Goal: Register for event/course

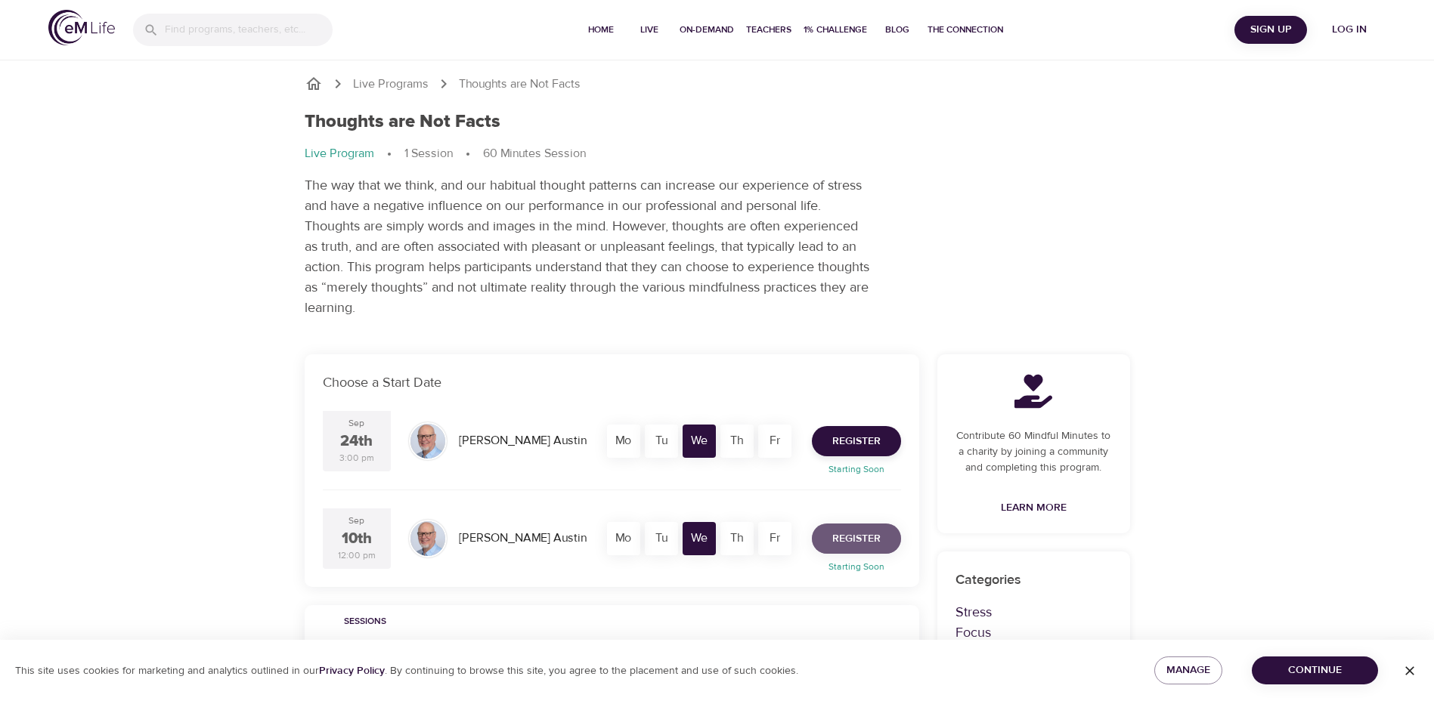
click at [860, 537] on span "Register" at bounding box center [856, 539] width 48 height 19
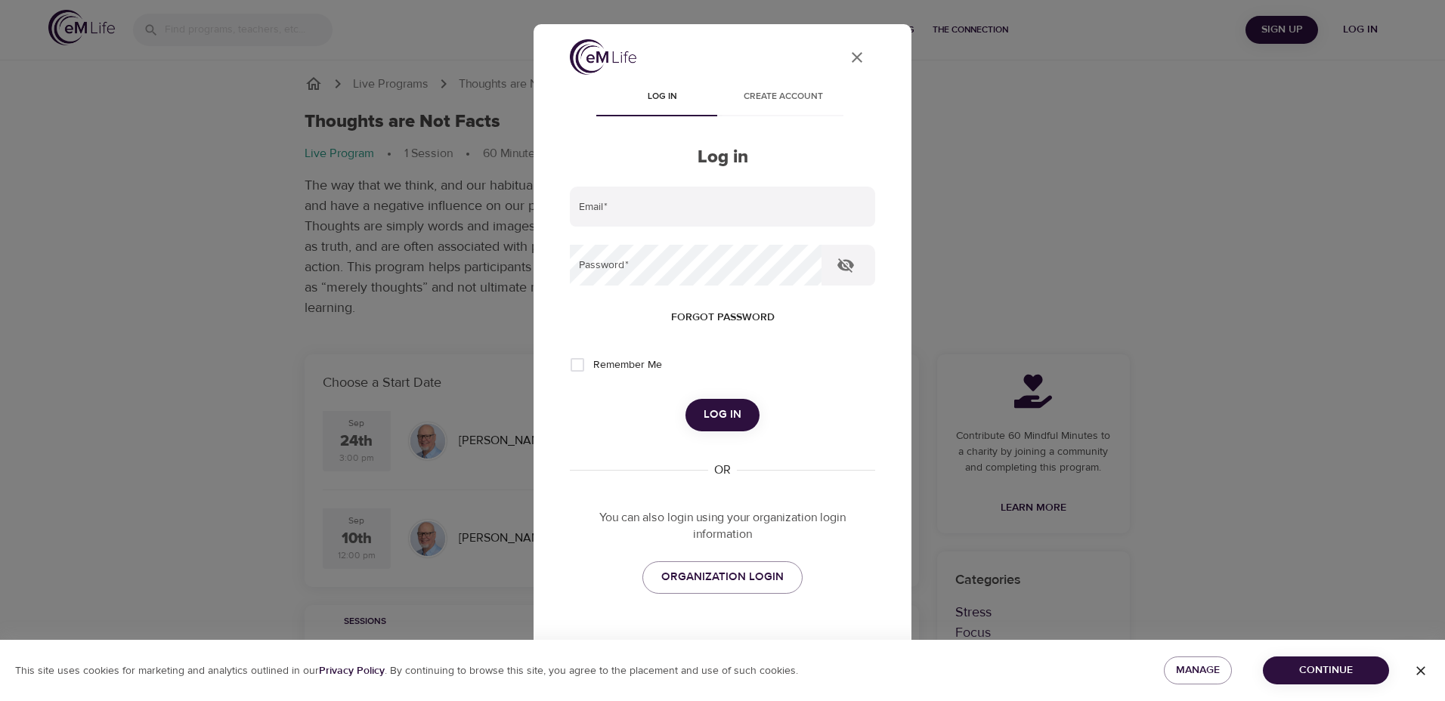
type input "shanc720@gmail.com"
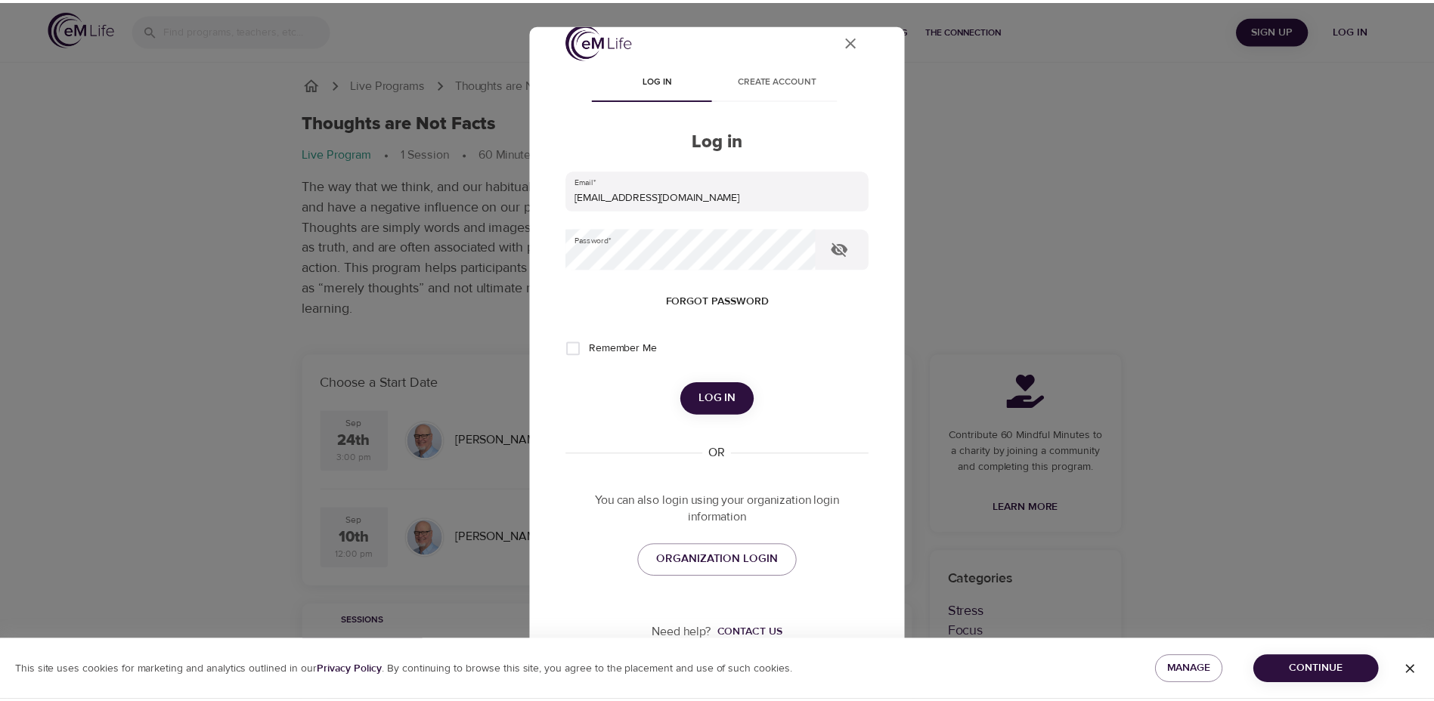
scroll to position [30, 0]
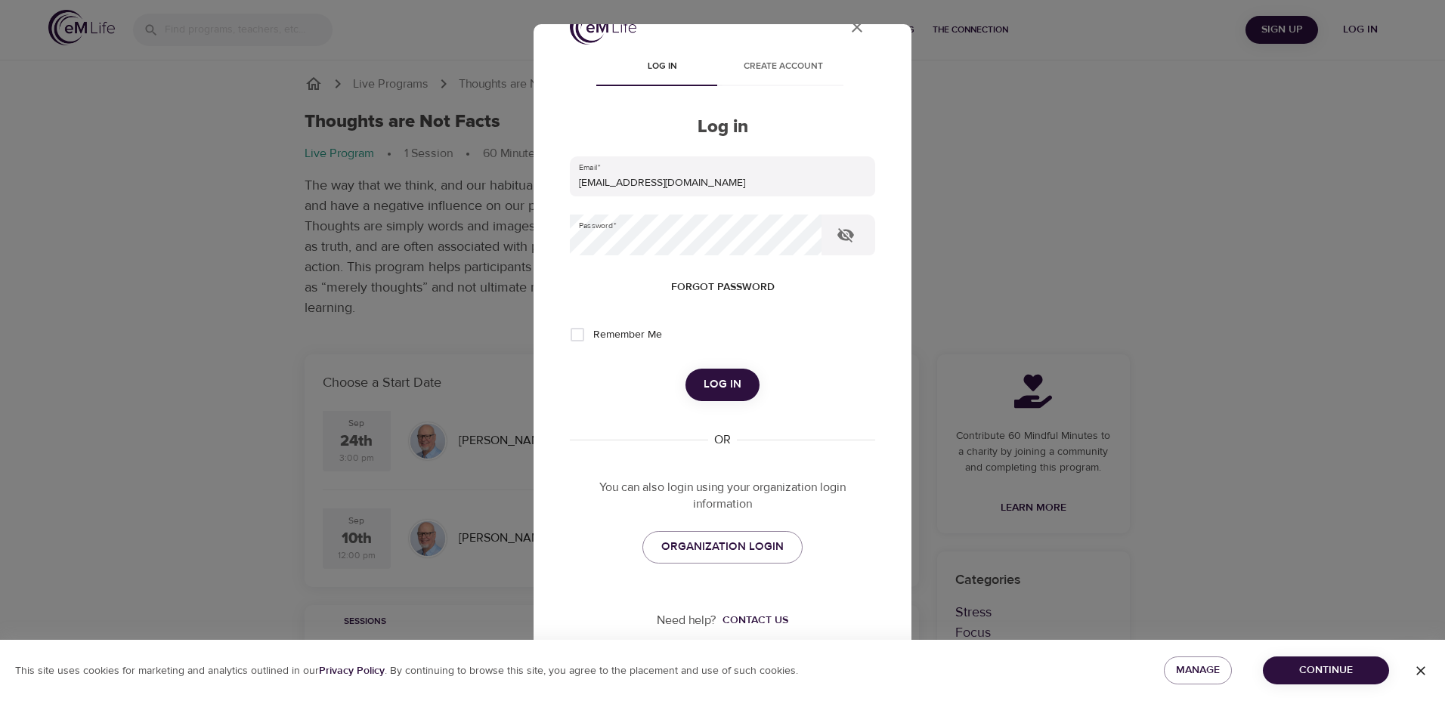
click at [738, 386] on button "Log in" at bounding box center [723, 385] width 74 height 32
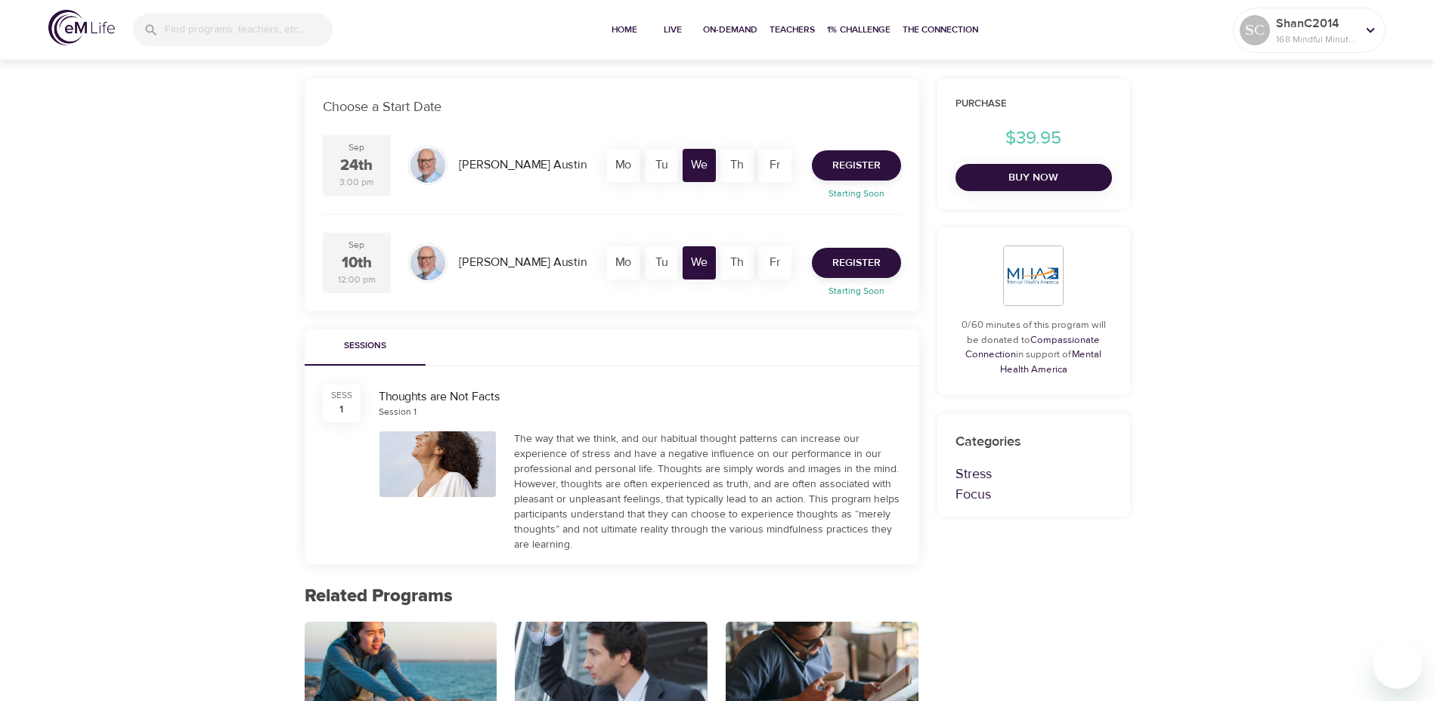
scroll to position [302, 0]
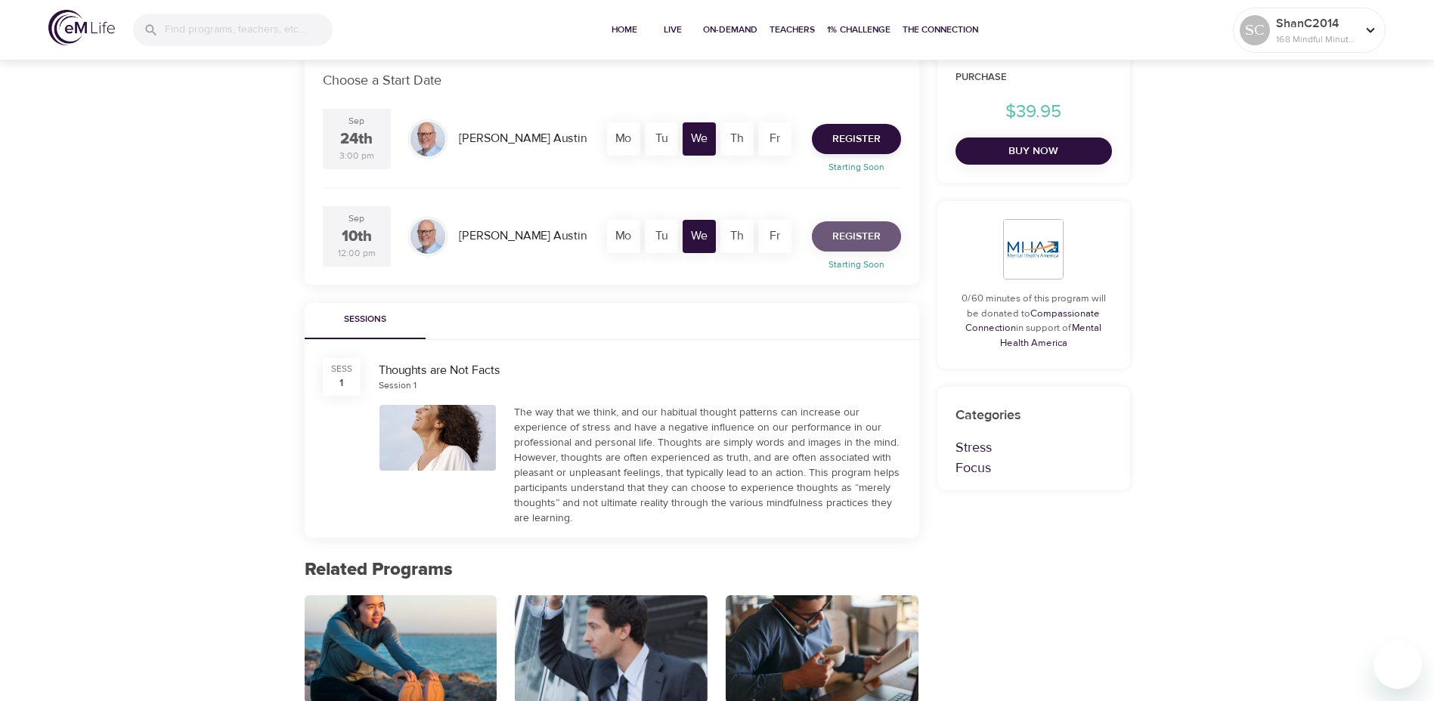
click at [865, 229] on span "Register" at bounding box center [856, 237] width 48 height 19
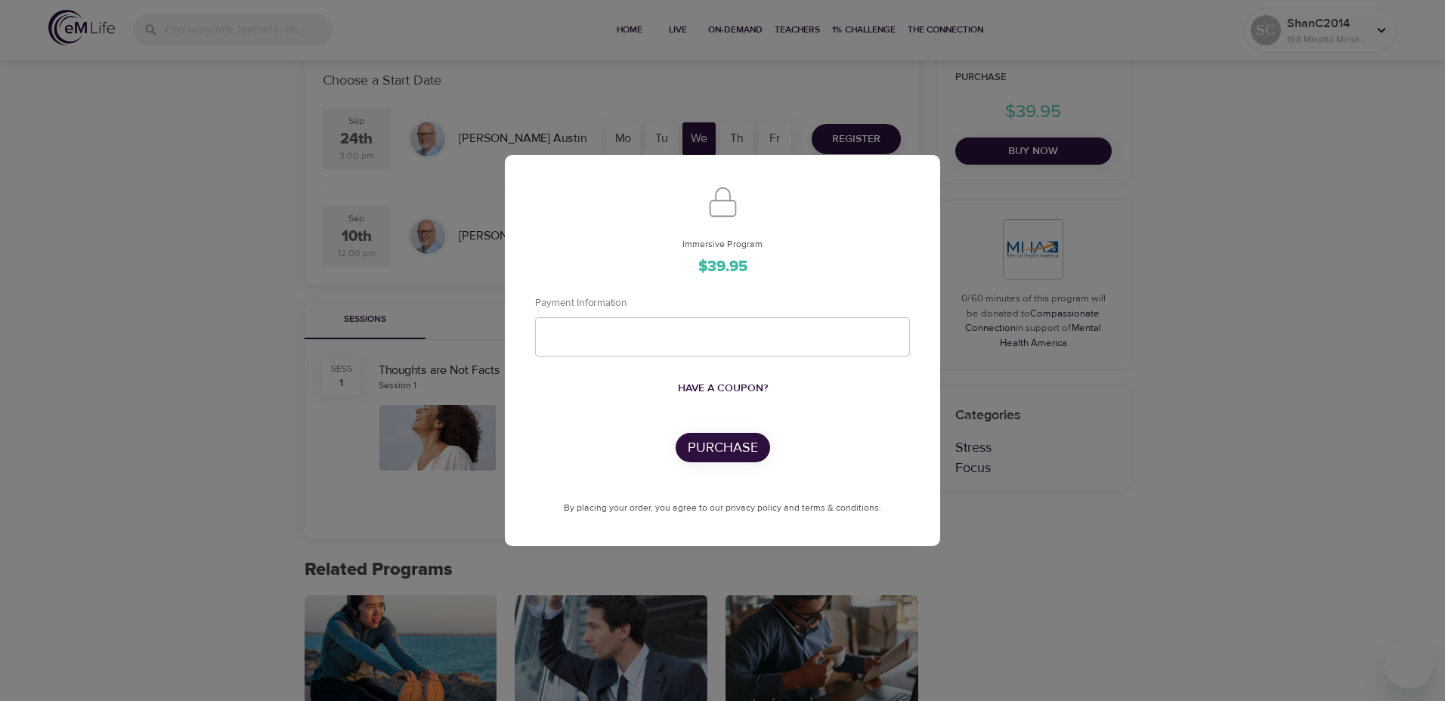
click at [203, 489] on div "Immersive Program $39.95 Payment Information Have a coupon? Purchase By placing…" at bounding box center [722, 350] width 1445 height 701
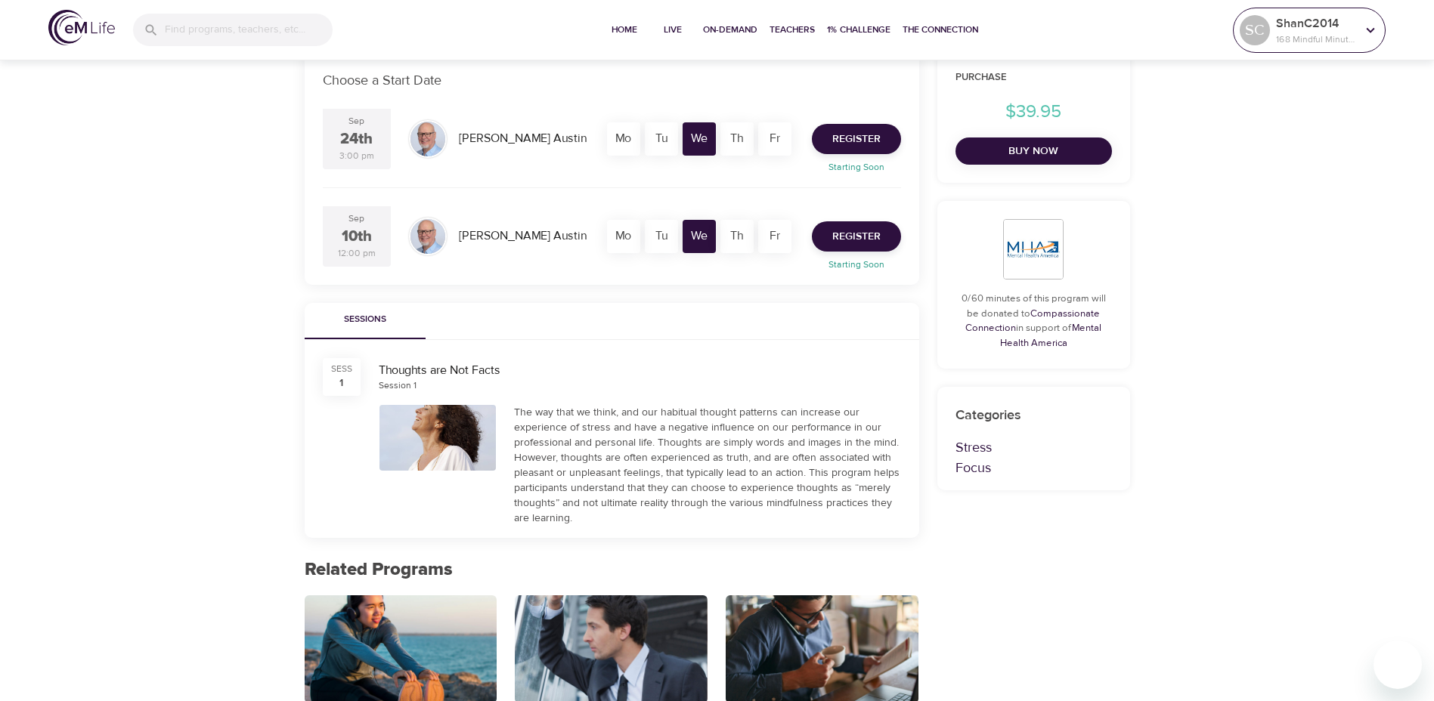
click at [1373, 26] on icon at bounding box center [1370, 30] width 17 height 17
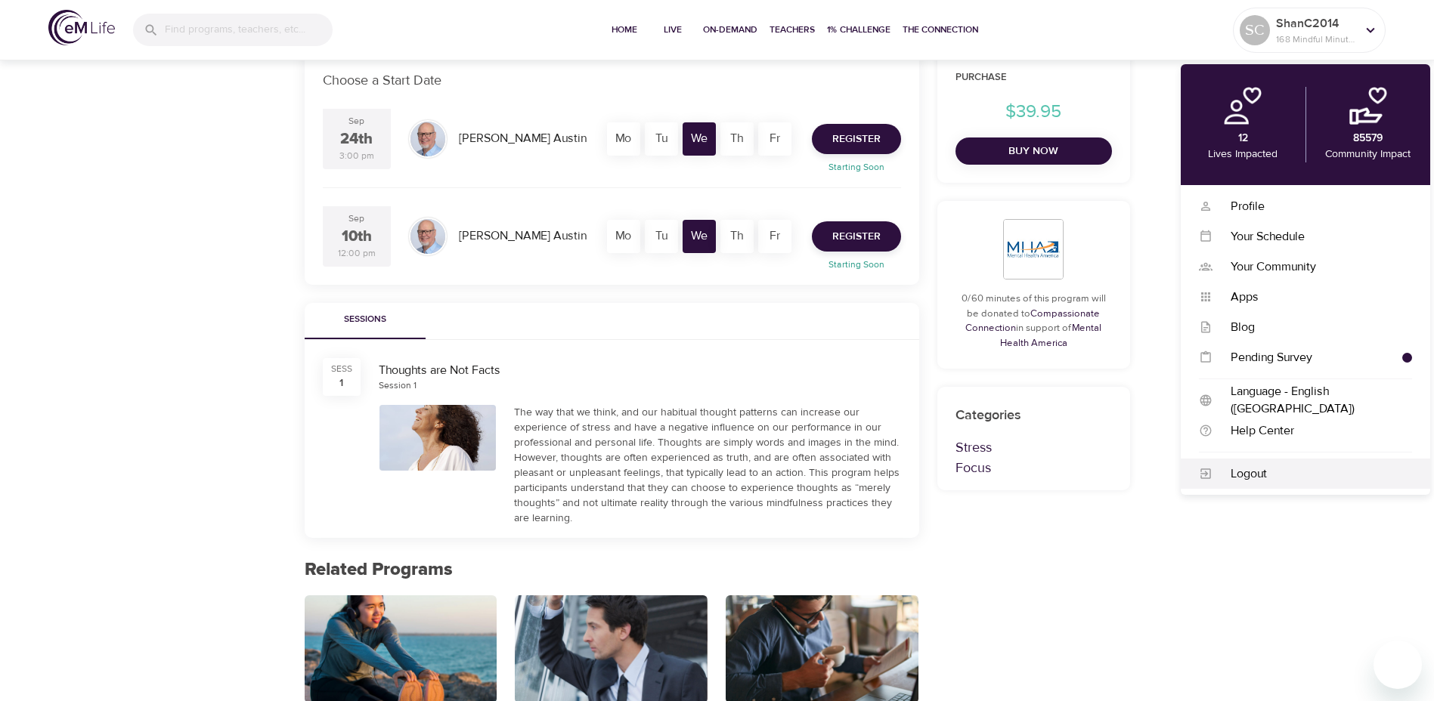
click at [1317, 481] on div "Logout" at bounding box center [1312, 474] width 200 height 17
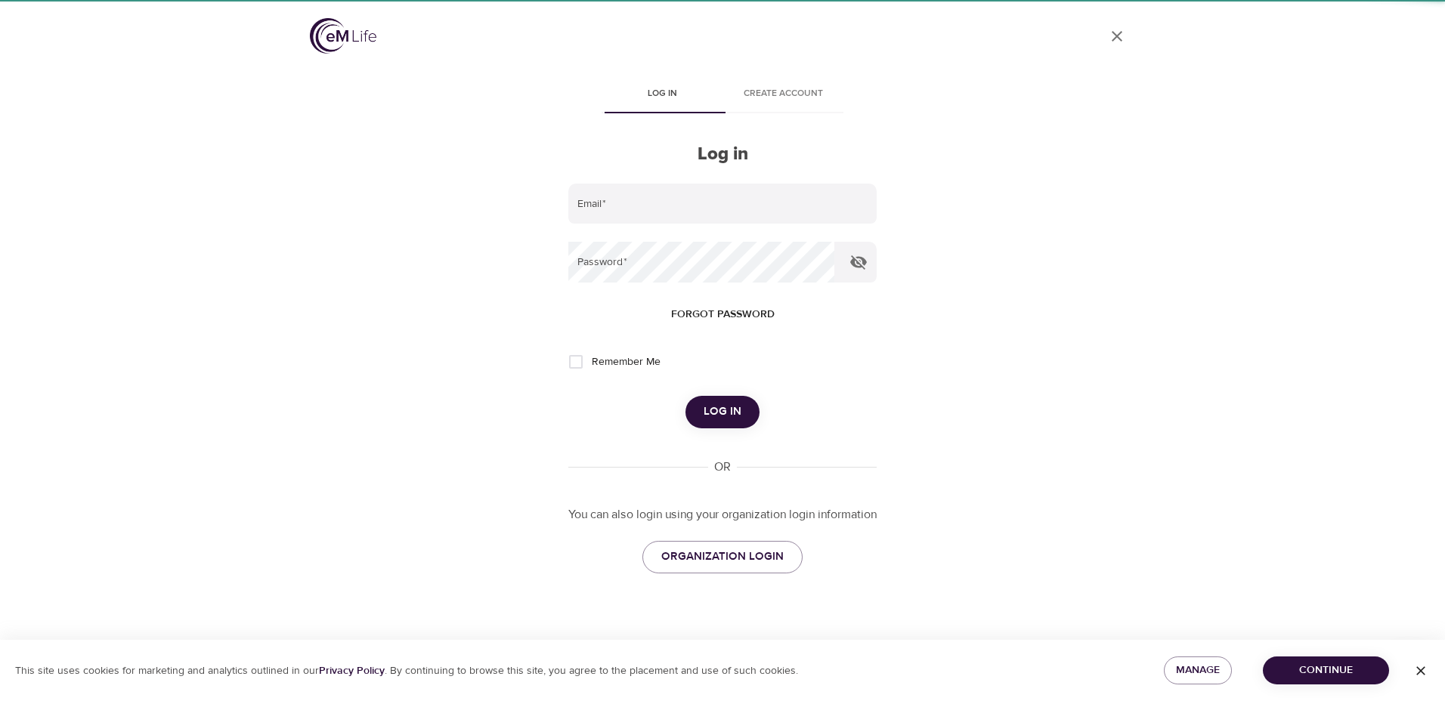
type input "shanc720@gmail.com"
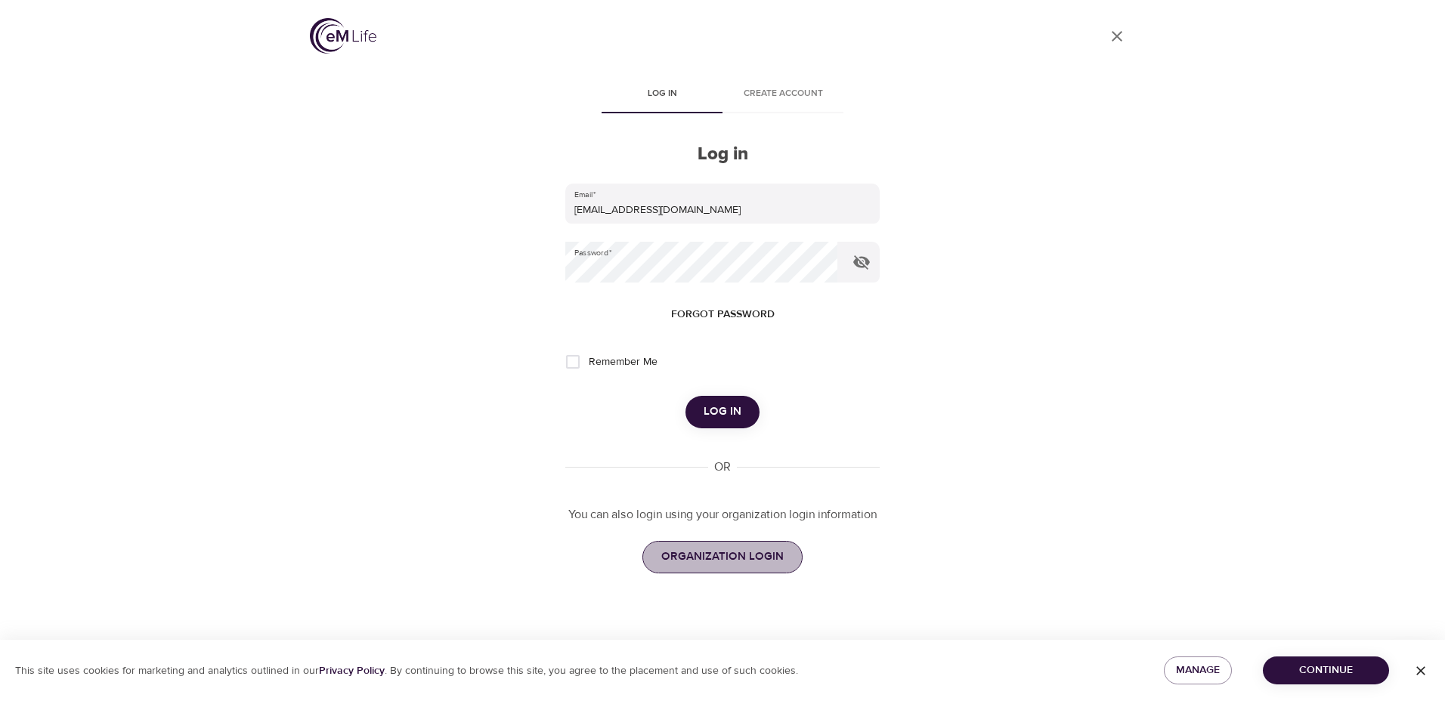
click at [733, 555] on span "ORGANIZATION LOGIN" at bounding box center [722, 557] width 122 height 20
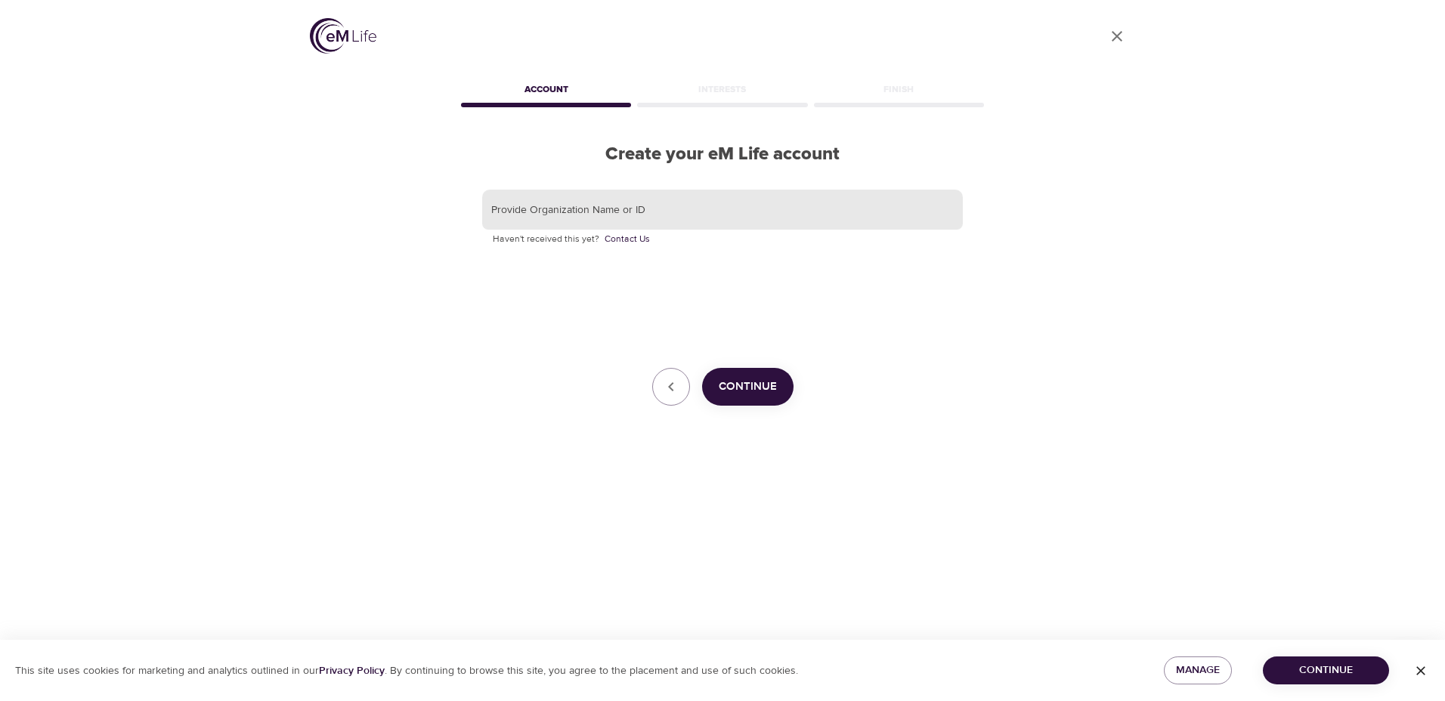
click at [605, 210] on input "text" at bounding box center [722, 210] width 481 height 41
type input "MetLife"
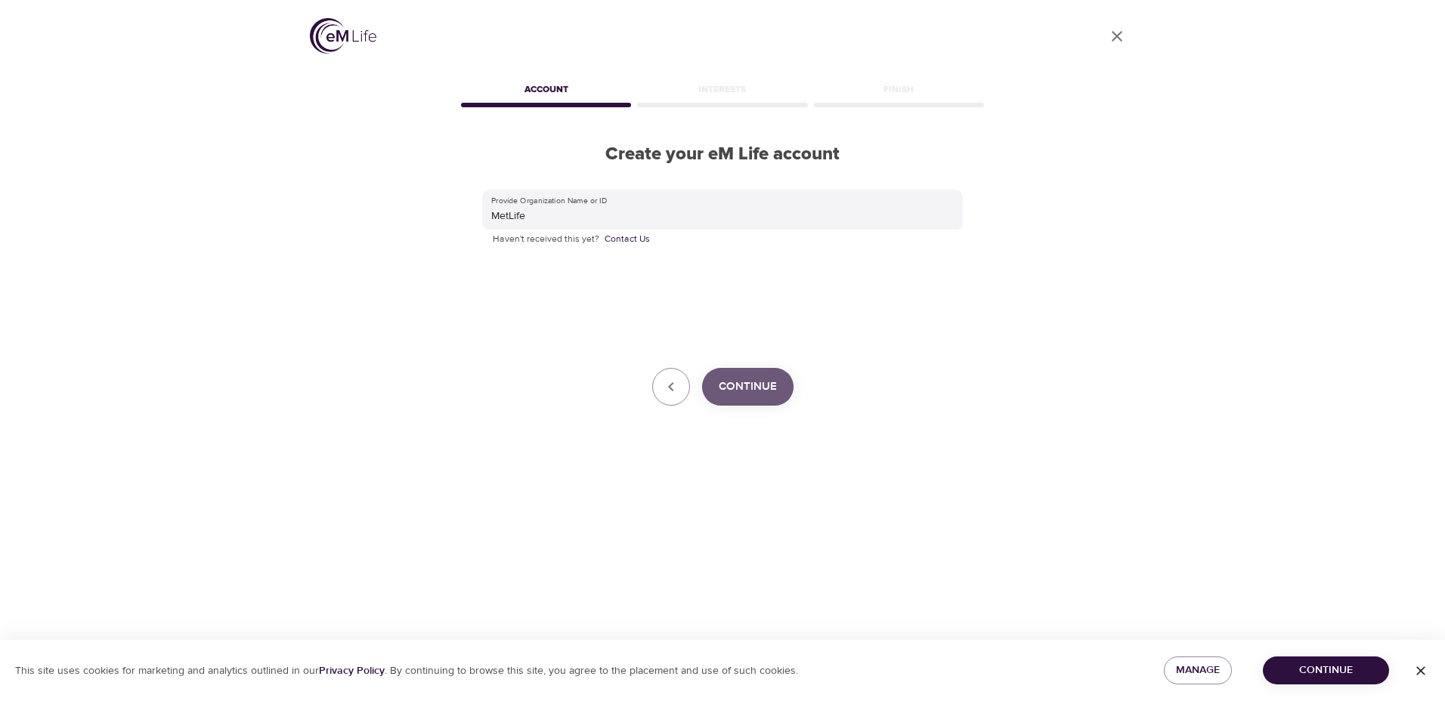
click at [748, 371] on button "Continue" at bounding box center [747, 387] width 91 height 38
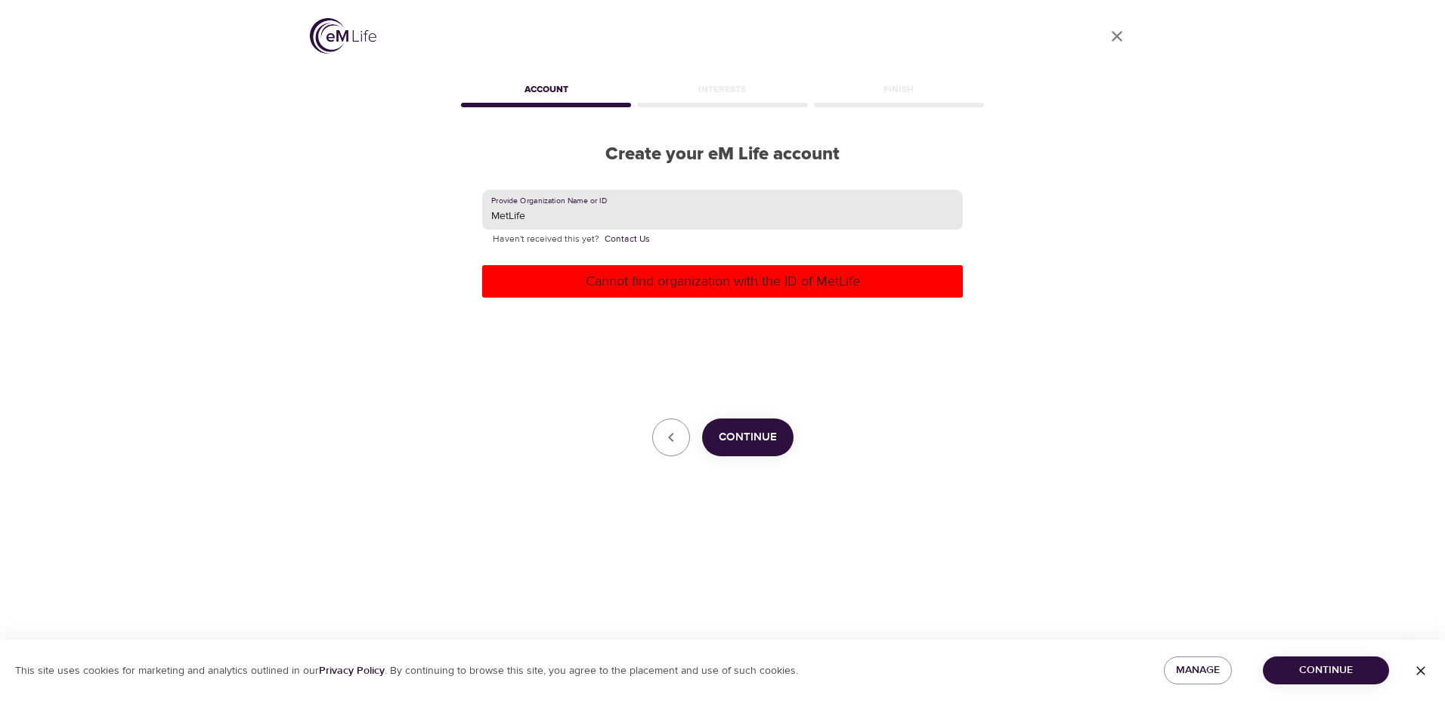
drag, startPoint x: 537, startPoint y: 219, endPoint x: 230, endPoint y: 224, distance: 307.7
click at [230, 224] on div "User Profile Account Interests Finish Create your eM Life account Provide Organ…" at bounding box center [722, 350] width 1445 height 701
